Goal: Task Accomplishment & Management: Use online tool/utility

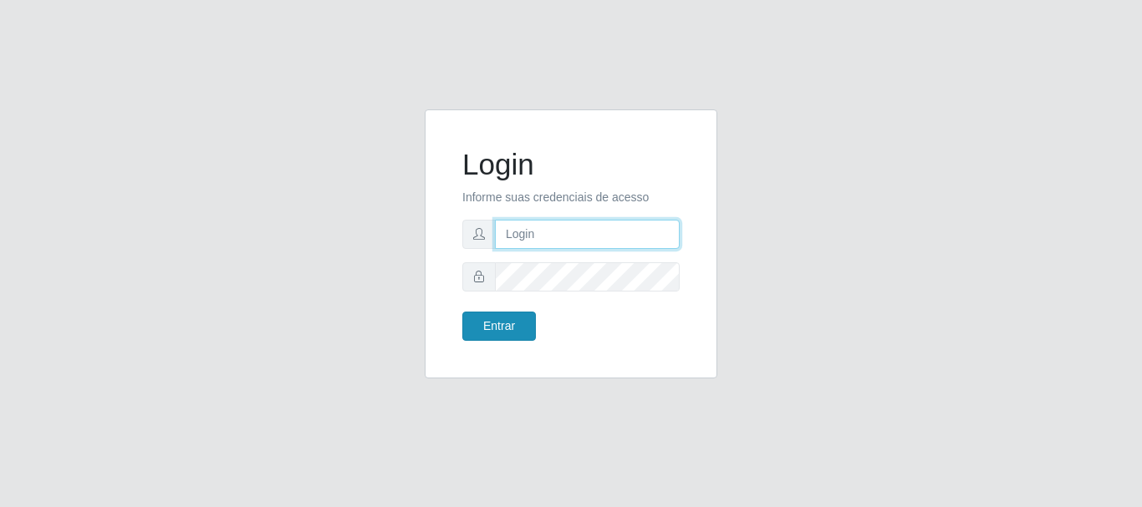
type input "caio@B1"
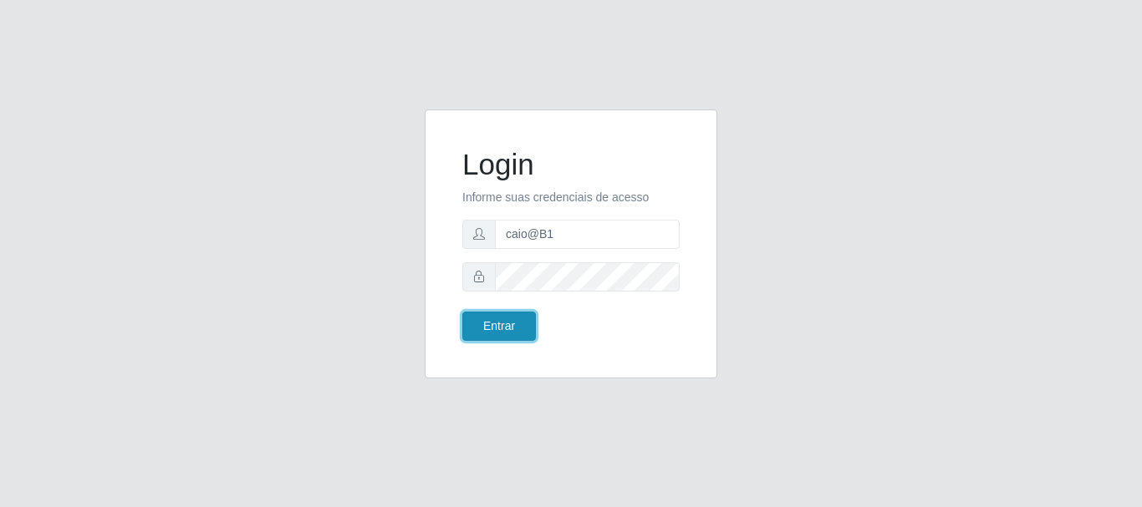
click at [496, 331] on button "Entrar" at bounding box center [499, 326] width 74 height 29
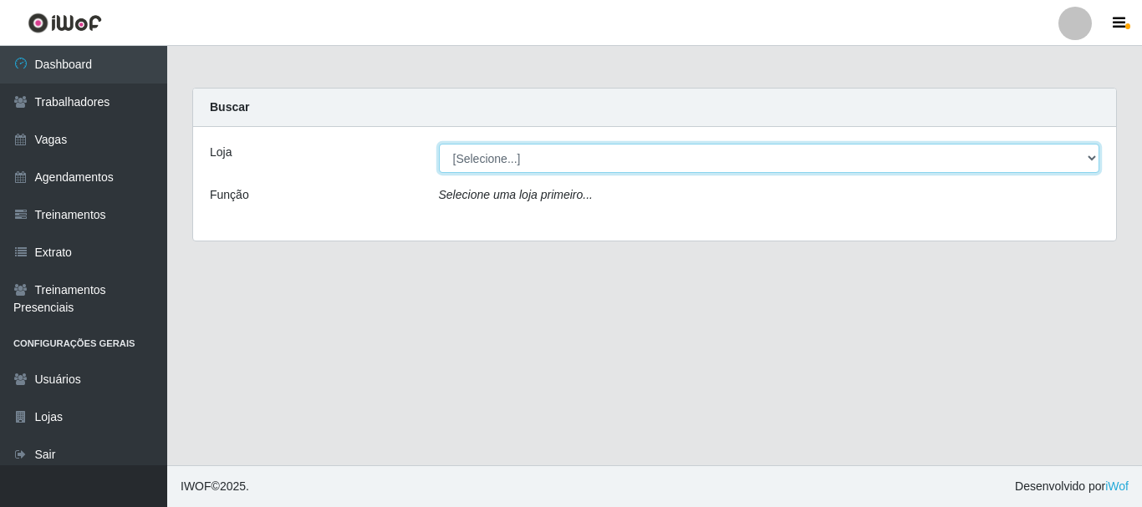
click at [1086, 161] on select "[Selecione...] Bemais Supermercados - B1 [GEOGRAPHIC_DATA]" at bounding box center [769, 158] width 661 height 29
select select "403"
click at [439, 144] on select "[Selecione...] Bemais Supermercados - B1 [GEOGRAPHIC_DATA]" at bounding box center [769, 158] width 661 height 29
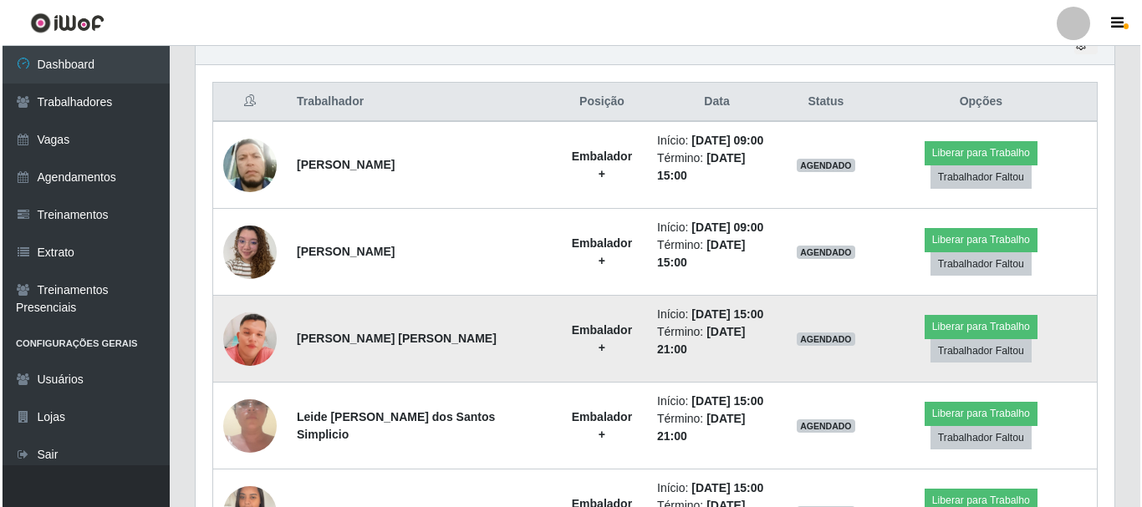
scroll to position [572, 0]
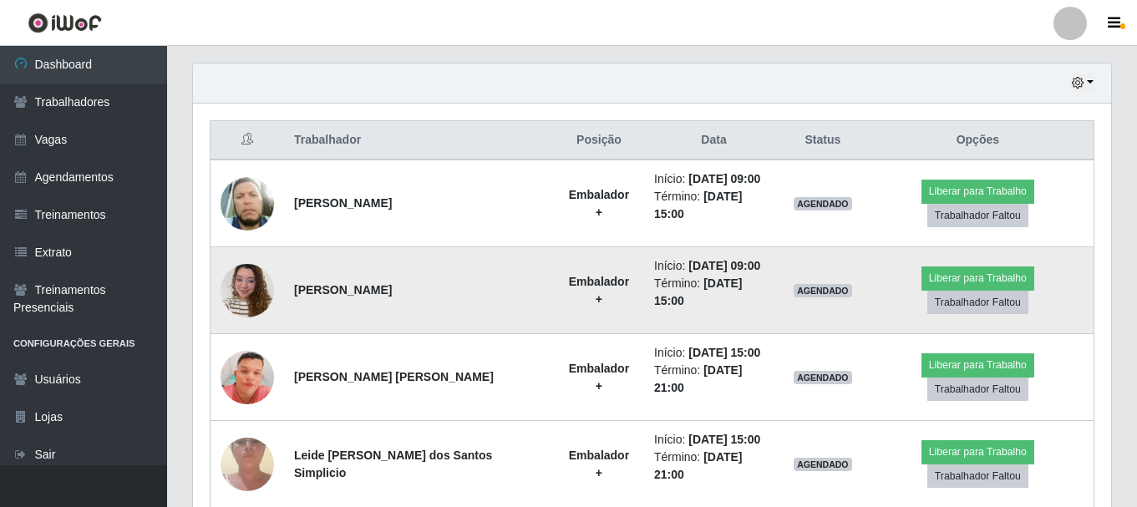
click at [251, 288] on img at bounding box center [247, 290] width 53 height 71
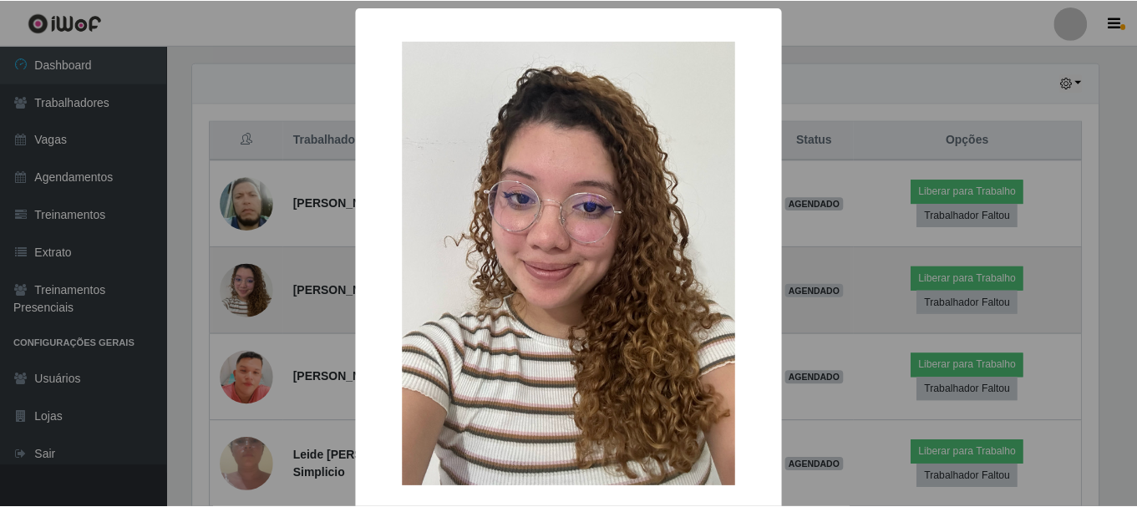
scroll to position [347, 910]
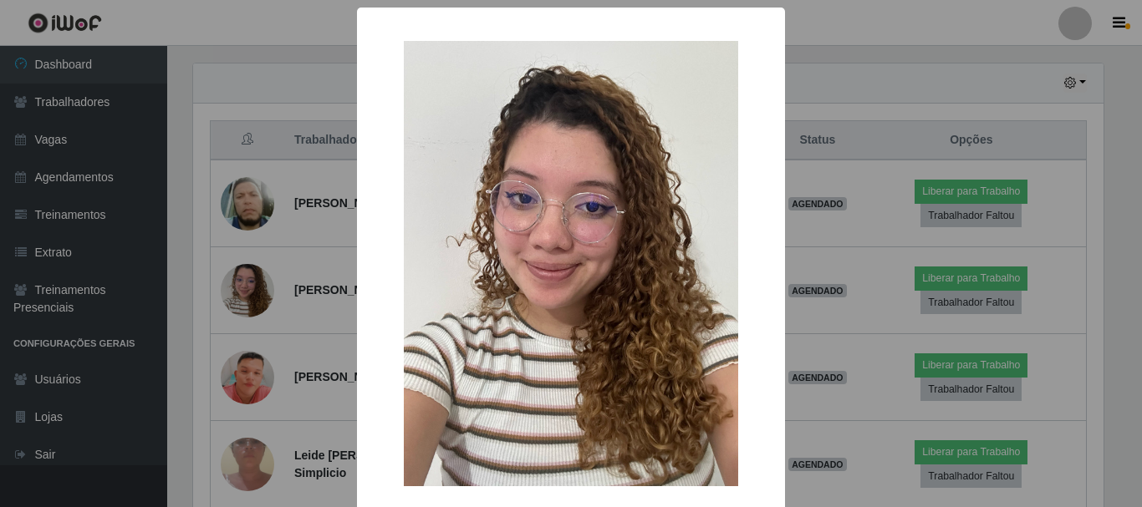
click at [249, 73] on div "× OK Cancel" at bounding box center [571, 253] width 1142 height 507
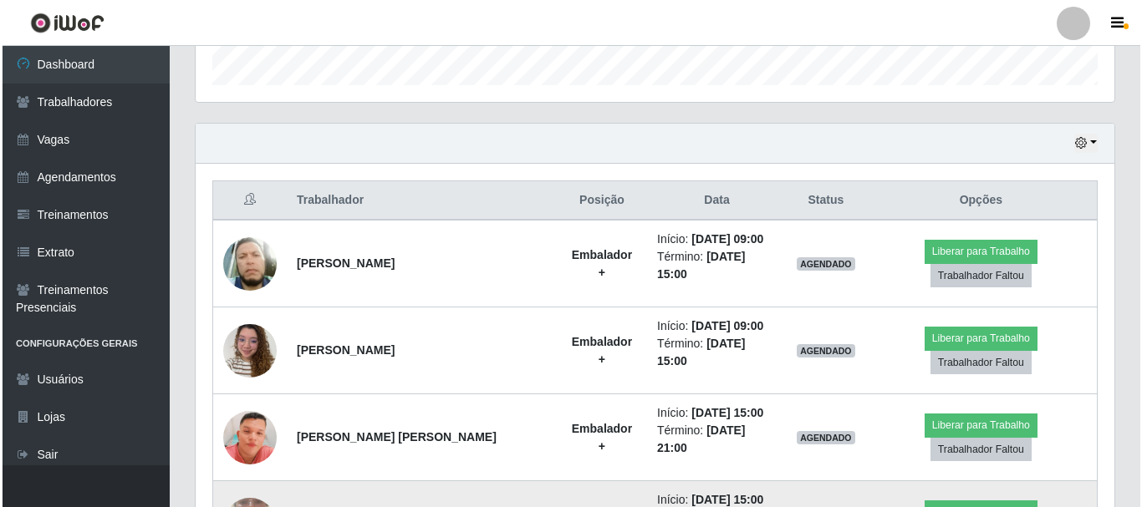
scroll to position [489, 0]
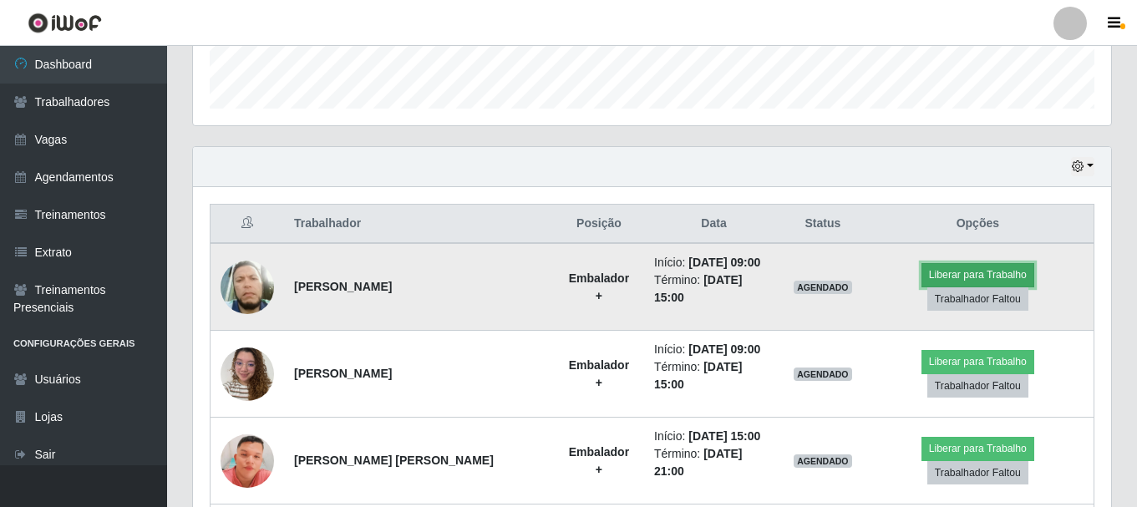
click at [992, 282] on button "Liberar para Trabalho" at bounding box center [978, 274] width 113 height 23
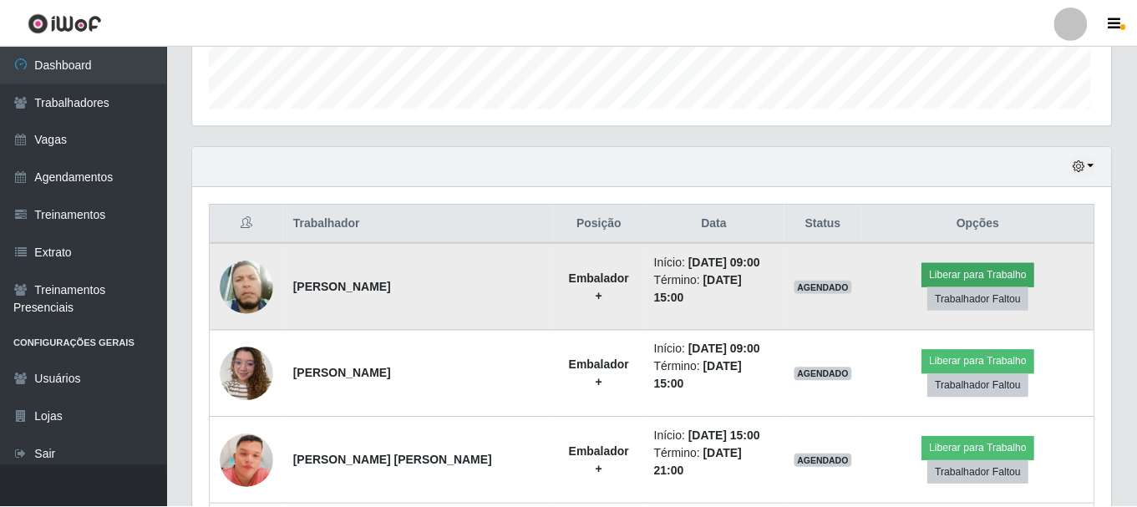
scroll to position [347, 910]
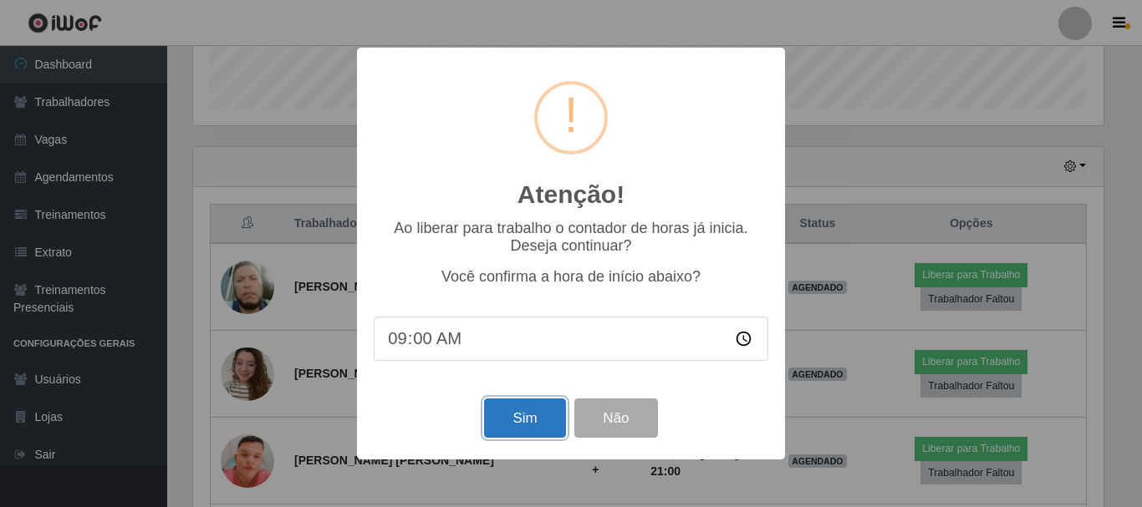
click at [527, 425] on button "Sim" at bounding box center [524, 418] width 81 height 39
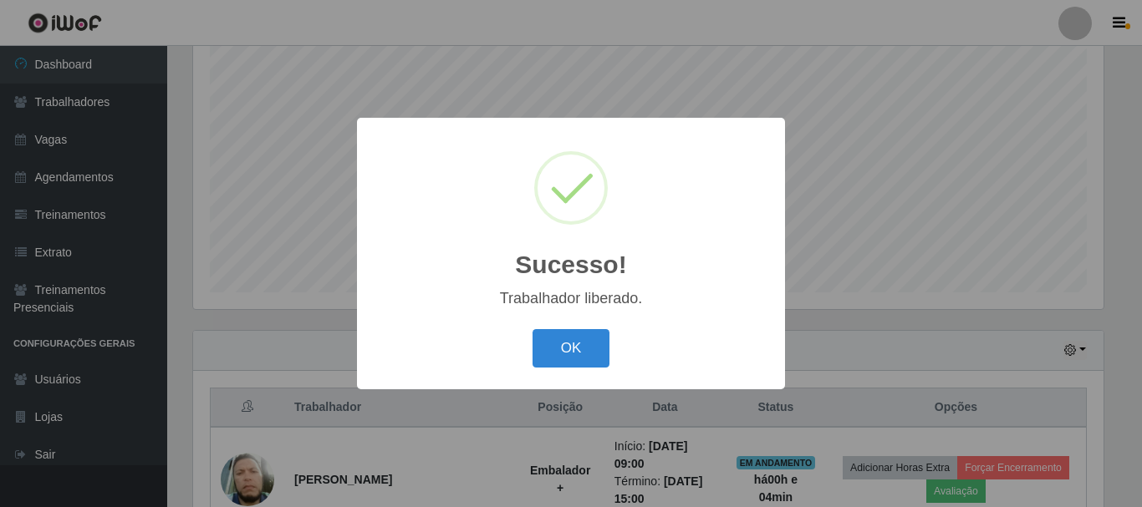
drag, startPoint x: 579, startPoint y: 356, endPoint x: 588, endPoint y: 353, distance: 9.8
click at [581, 355] on button "OK" at bounding box center [571, 348] width 78 height 39
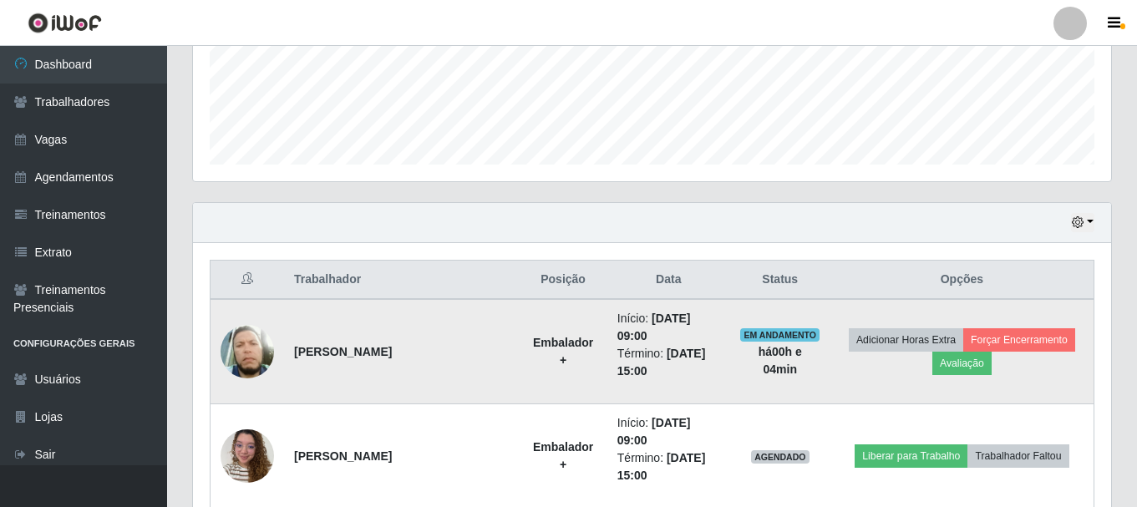
scroll to position [556, 0]
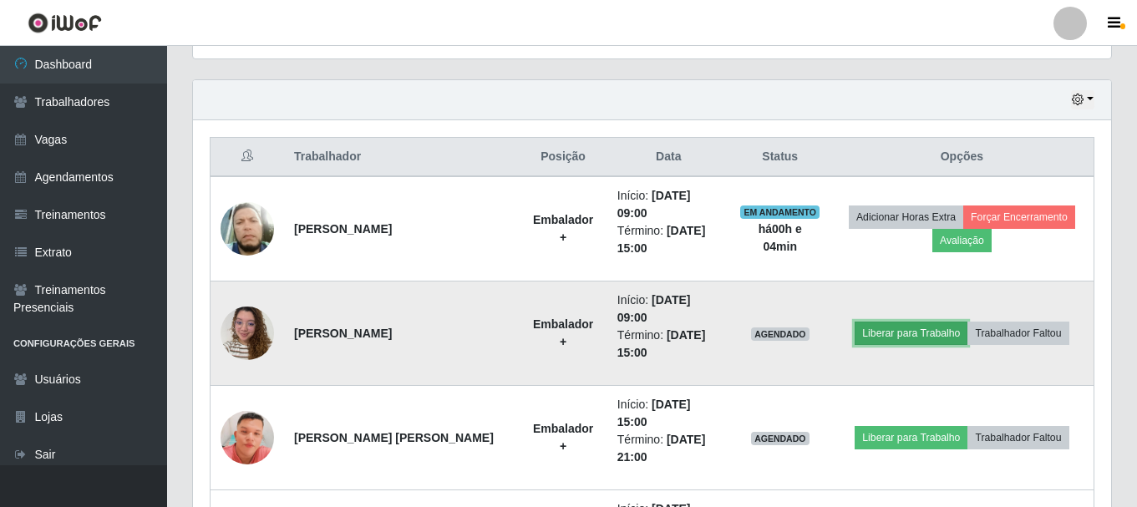
click at [914, 336] on button "Liberar para Trabalho" at bounding box center [911, 333] width 113 height 23
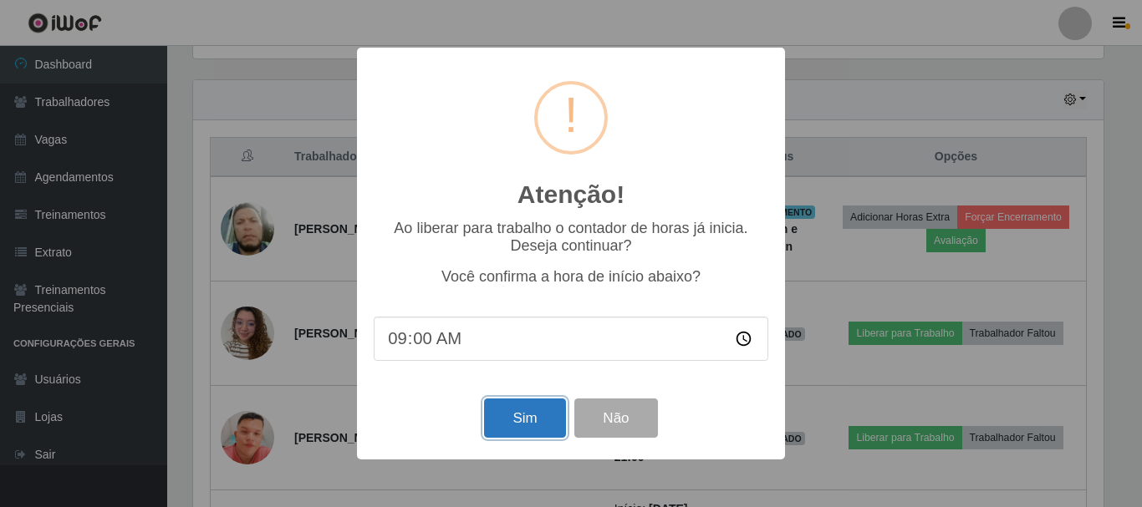
click at [547, 413] on button "Sim" at bounding box center [524, 418] width 81 height 39
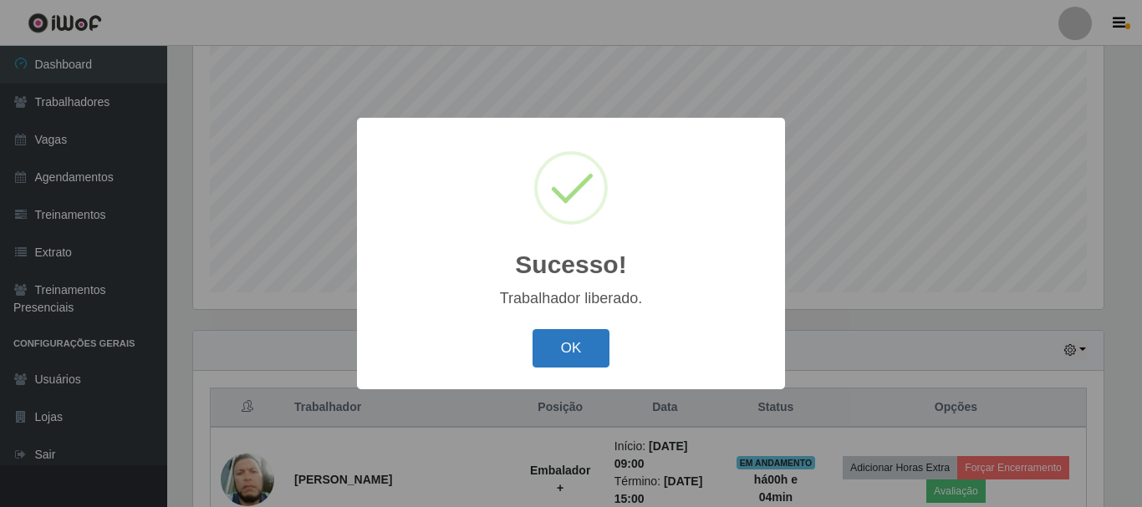
click at [572, 342] on button "OK" at bounding box center [571, 348] width 78 height 39
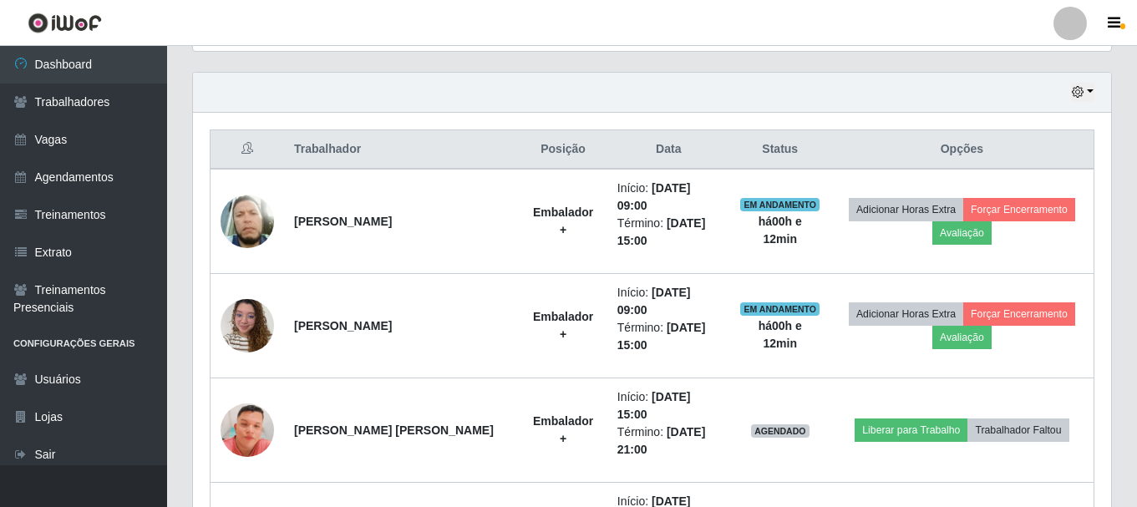
scroll to position [242, 0]
